Goal: Find contact information: Find contact information

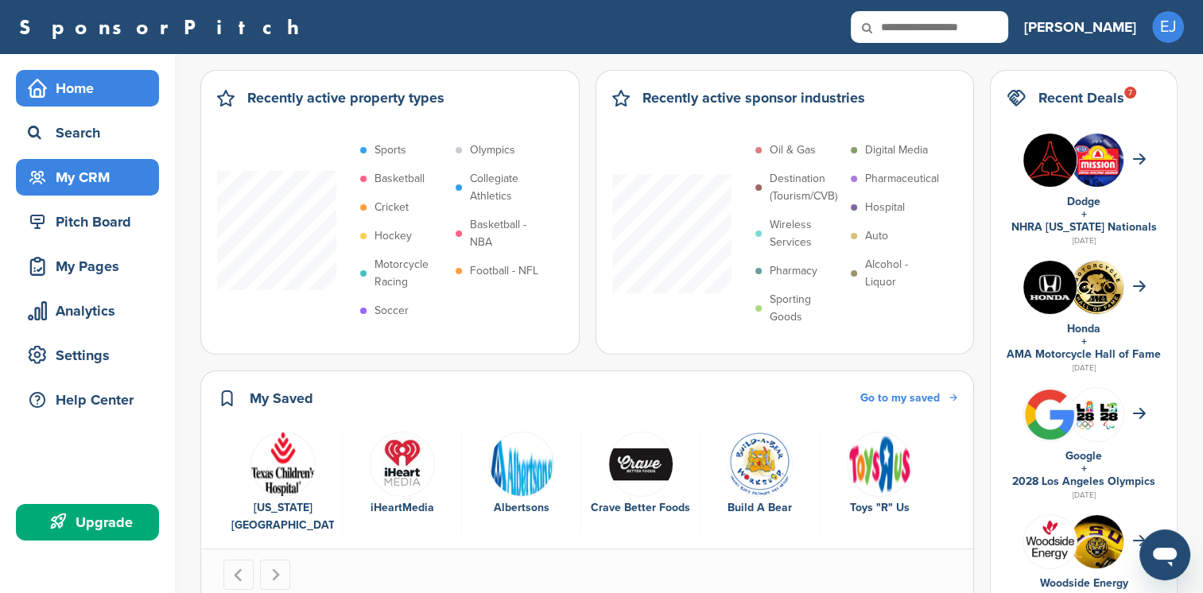
click at [89, 173] on div "My CRM" at bounding box center [91, 177] width 135 height 29
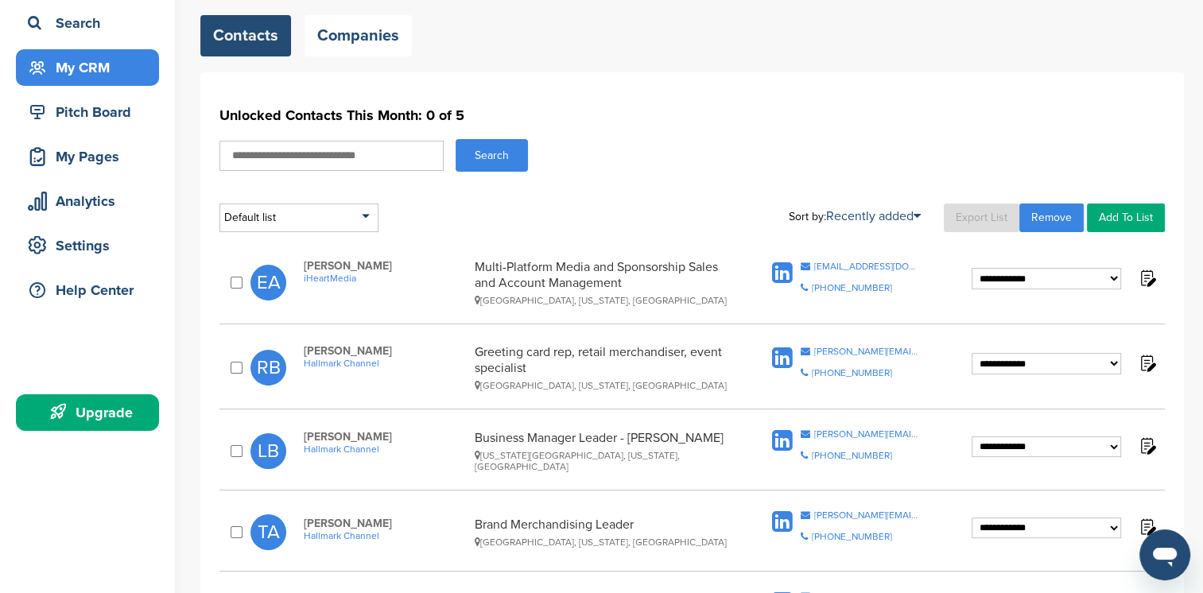
scroll to position [132, 0]
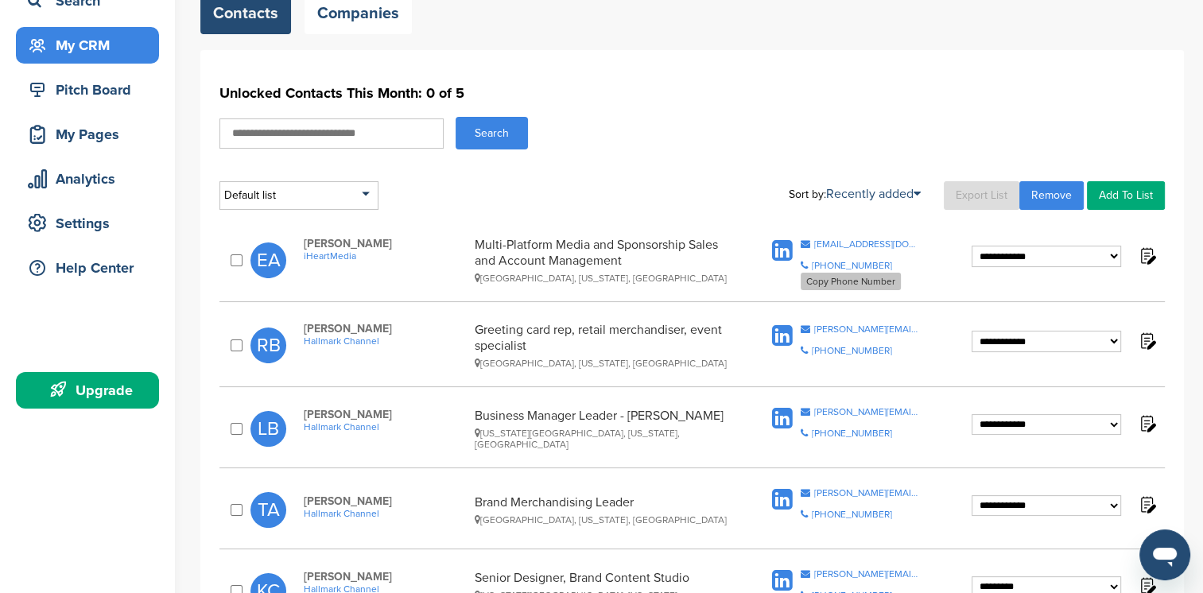
click at [843, 265] on div "[PHONE_NUMBER]" at bounding box center [852, 266] width 80 height 10
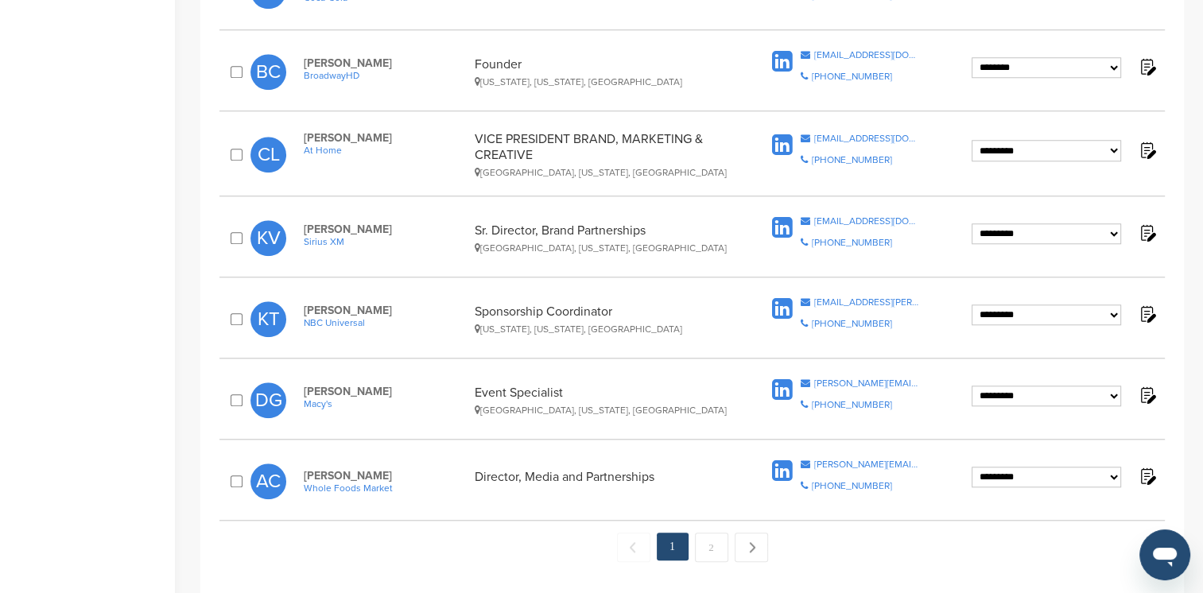
scroll to position [1456, 0]
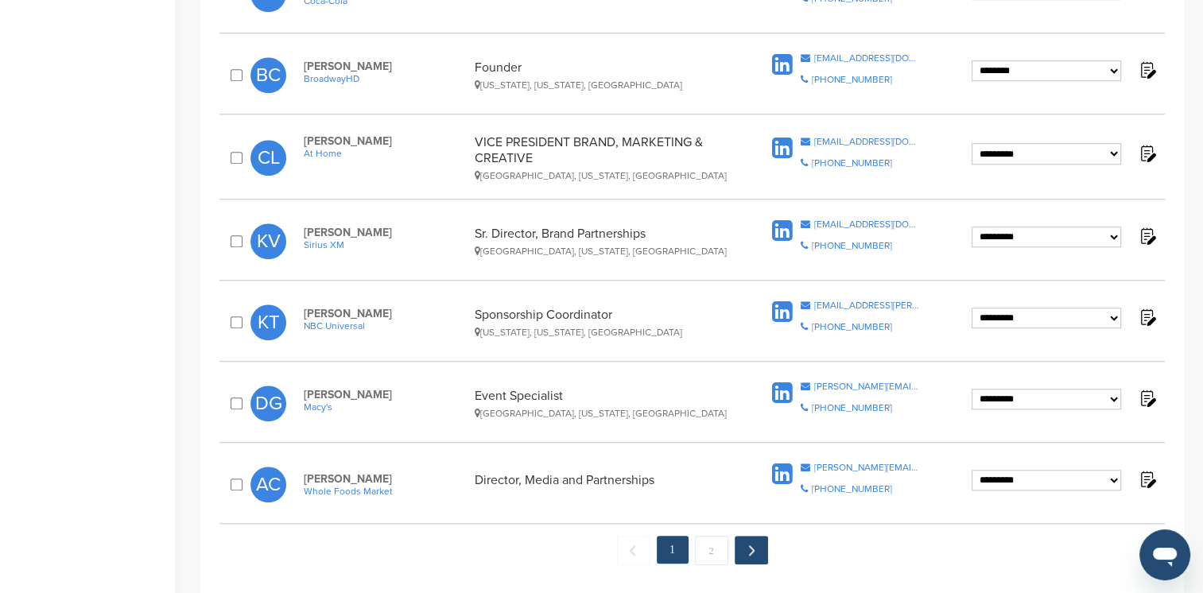
click at [752, 547] on link "Next →" at bounding box center [751, 550] width 33 height 29
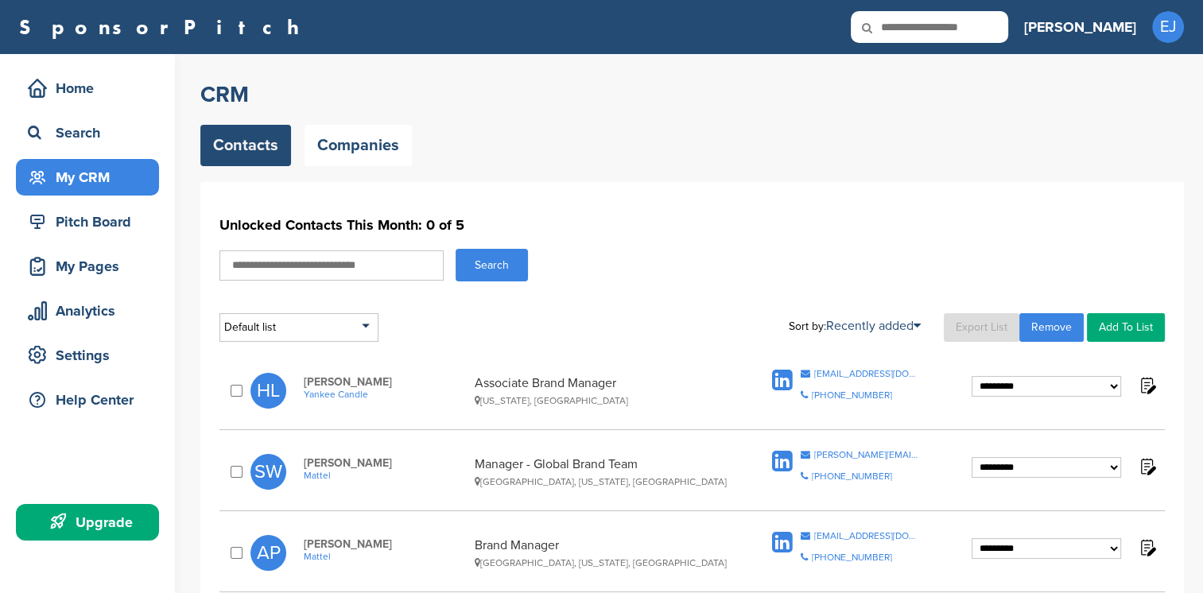
click at [749, 546] on div "[PERSON_NAME] Mattel Brand Manager [GEOGRAPHIC_DATA], [US_STATE], [GEOGRAPHIC_D…" at bounding box center [528, 553] width 480 height 31
click at [718, 546] on div "Brand Manager [GEOGRAPHIC_DATA], [US_STATE], [GEOGRAPHIC_DATA]" at bounding box center [602, 553] width 255 height 31
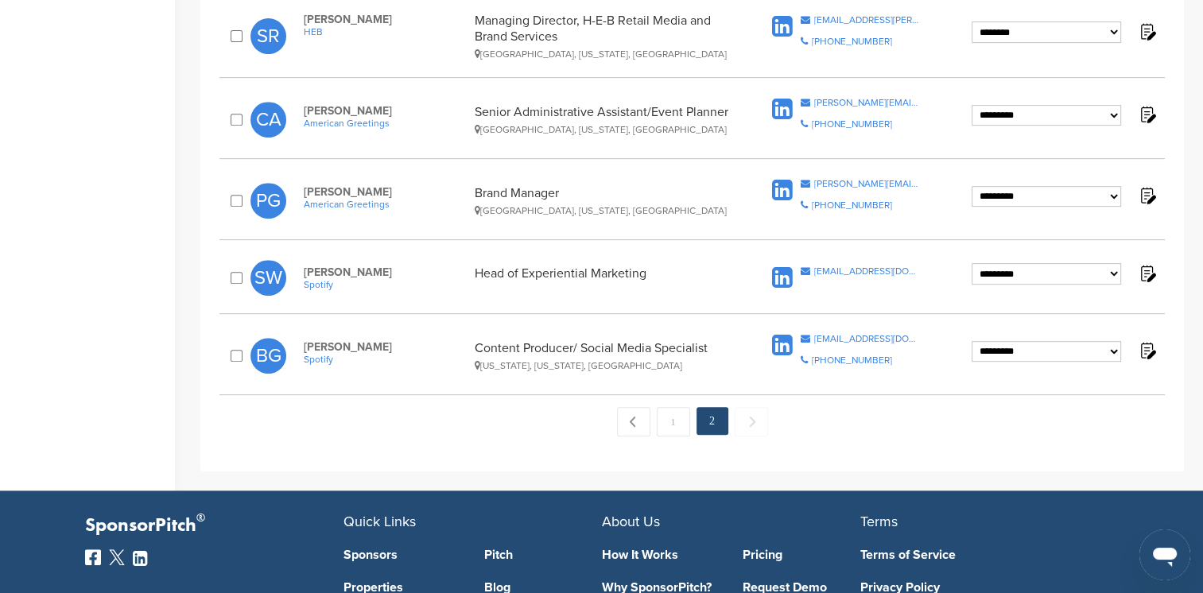
scroll to position [671, 0]
